Goal: Information Seeking & Learning: Compare options

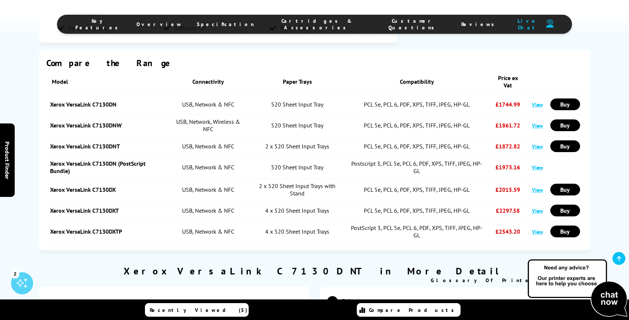
scroll to position [739, 0]
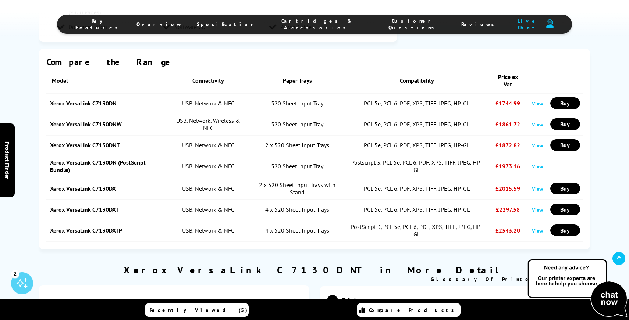
click at [539, 208] on link "View" at bounding box center [537, 209] width 11 height 7
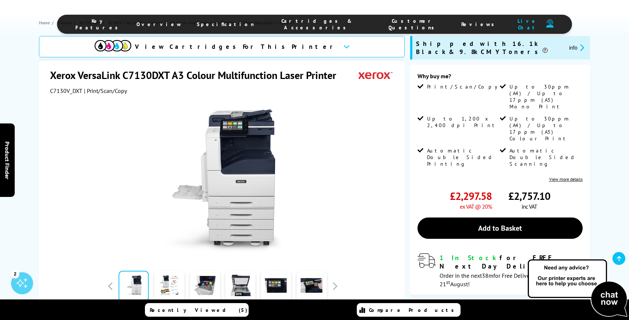
scroll to position [37, 0]
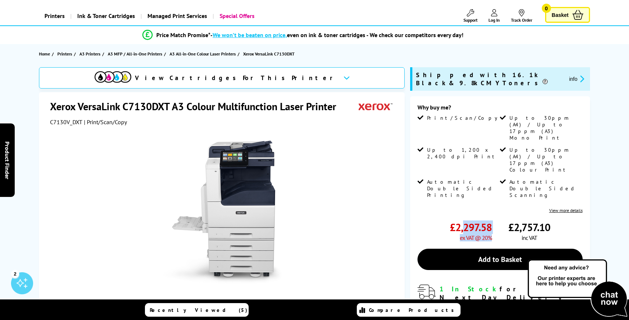
drag, startPoint x: 492, startPoint y: 190, endPoint x: 462, endPoint y: 187, distance: 30.4
click at [462, 221] on div "£2,297.58 ex VAT @ 20% £2,757.10 inc VAT" at bounding box center [499, 231] width 165 height 21
drag, startPoint x: 452, startPoint y: 189, endPoint x: 492, endPoint y: 185, distance: 39.9
click at [492, 221] on div "£2,297.58 ex VAT @ 20% £2,757.10 inc VAT" at bounding box center [499, 231] width 165 height 21
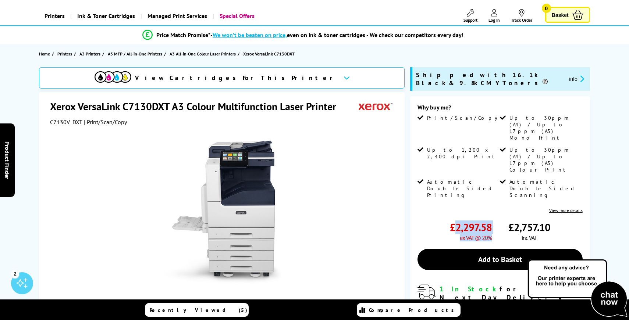
drag, startPoint x: 492, startPoint y: 189, endPoint x: 457, endPoint y: 188, distance: 34.9
click at [458, 221] on div "£2,297.58 ex VAT @ 20% £2,757.10 inc VAT" at bounding box center [499, 231] width 165 height 21
click at [491, 221] on span "£2,297.58" at bounding box center [471, 228] width 42 height 14
drag, startPoint x: 490, startPoint y: 185, endPoint x: 452, endPoint y: 185, distance: 38.6
click at [452, 221] on span "£2,297.58" at bounding box center [471, 228] width 42 height 14
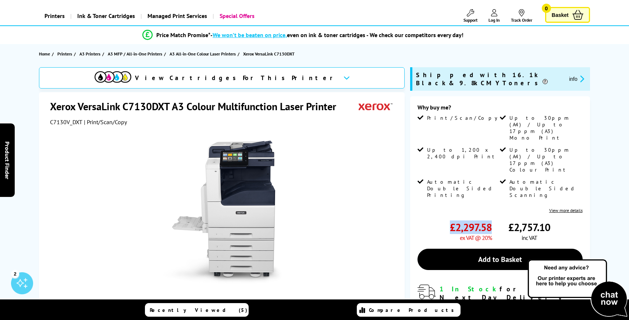
copy span "£2,297.58"
click at [177, 56] on span "A3 All-in-One Colour Laser Printers" at bounding box center [203, 54] width 66 height 8
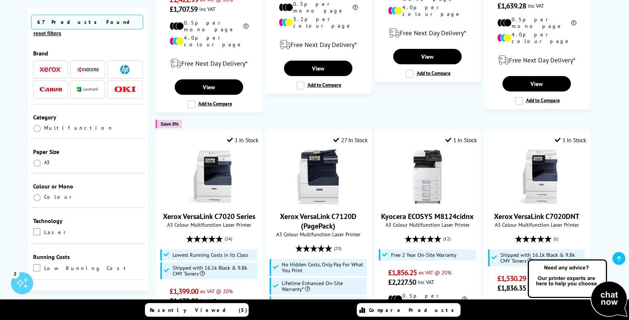
scroll to position [401, 0]
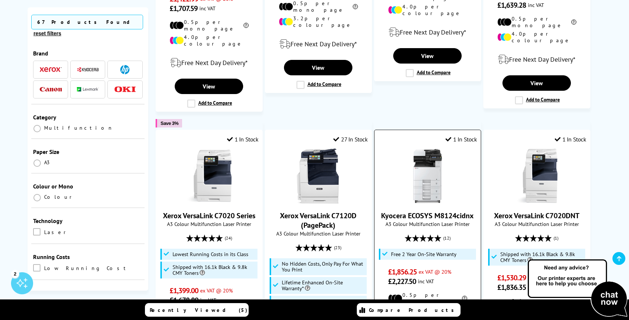
click at [389, 211] on link "Kyocera ECOSYS M8124cidnx" at bounding box center [427, 216] width 93 height 10
